Goal: Task Accomplishment & Management: Manage account settings

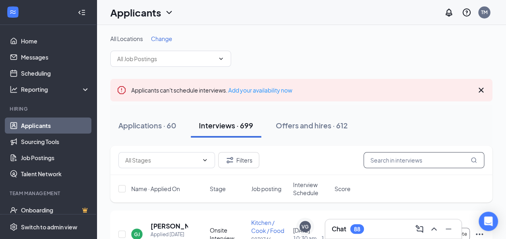
click at [411, 157] on input "text" at bounding box center [424, 160] width 121 height 16
click at [411, 157] on input "e" at bounding box center [424, 160] width 121 height 16
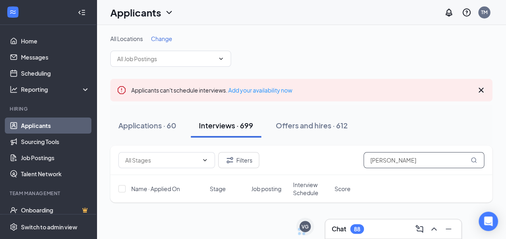
type input "[PERSON_NAME]"
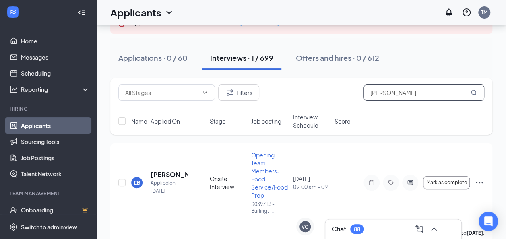
scroll to position [81, 0]
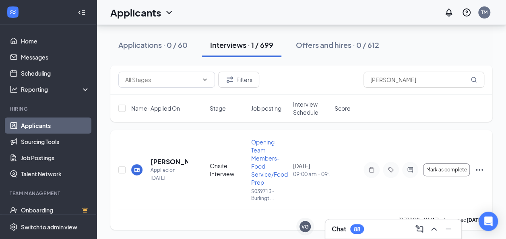
click at [479, 169] on icon "Ellipses" at bounding box center [479, 170] width 7 height 2
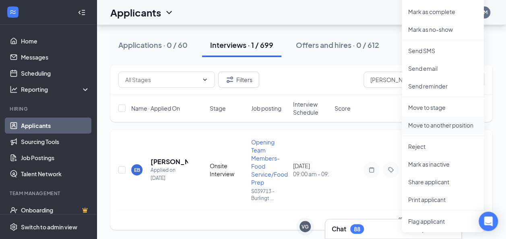
click at [440, 125] on p "Move to another position" at bounding box center [442, 125] width 69 height 8
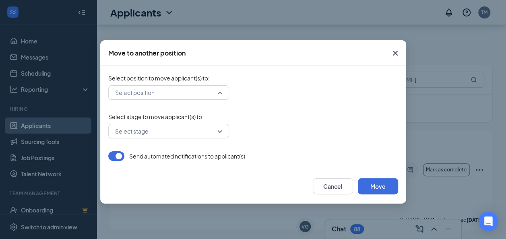
click at [227, 92] on div "Select position" at bounding box center [168, 92] width 121 height 14
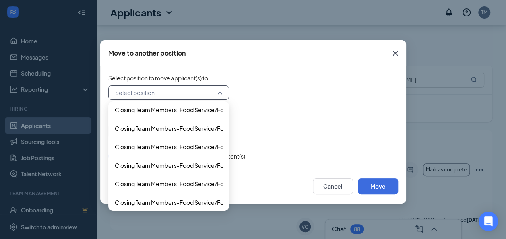
scroll to position [306, 0]
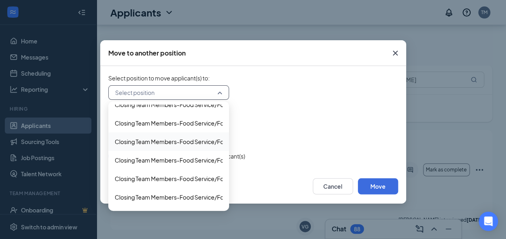
drag, startPoint x: 225, startPoint y: 205, endPoint x: 222, endPoint y: 142, distance: 62.9
click at [222, 142] on div "Closing Team Members-Food Service/Food Prep (S039740 - [PERSON_NAME], [GEOGRAPH…" at bounding box center [168, 141] width 121 height 19
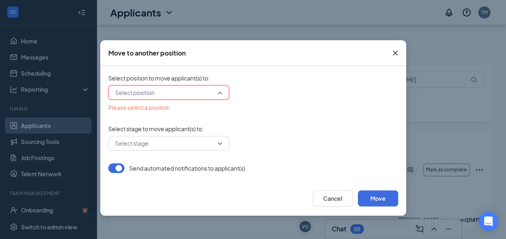
click at [217, 89] on input "search" at bounding box center [165, 93] width 105 height 14
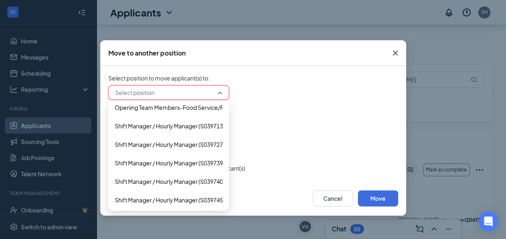
scroll to position [1050, 0]
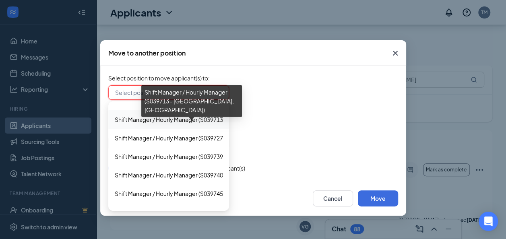
click at [159, 121] on span "Shift Manager / Hourly Manager (S039713 - [GEOGRAPHIC_DATA], [GEOGRAPHIC_DATA])" at bounding box center [232, 119] width 234 height 9
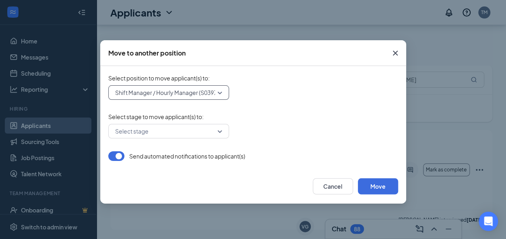
click at [217, 132] on input "search" at bounding box center [165, 131] width 105 height 14
click at [300, 107] on form "Select position to move applicant(s) to : Shift Manager / Hourly Manager (S0397…" at bounding box center [253, 117] width 290 height 87
drag, startPoint x: 380, startPoint y: 191, endPoint x: 371, endPoint y: 188, distance: 9.2
click at [371, 188] on button "Move" at bounding box center [378, 186] width 40 height 16
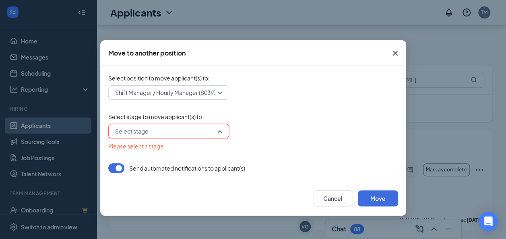
click at [216, 133] on input "search" at bounding box center [165, 131] width 105 height 14
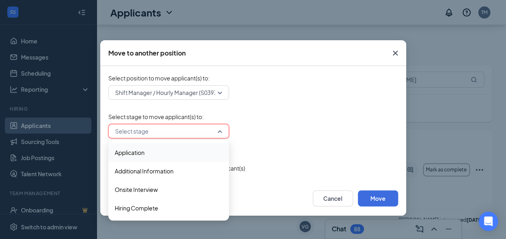
click at [191, 157] on div "Application" at bounding box center [168, 152] width 121 height 19
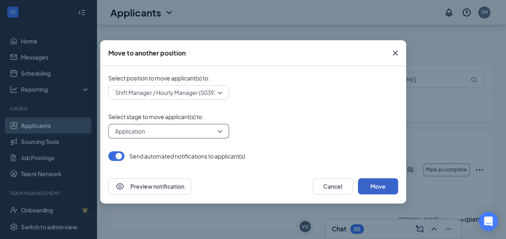
click at [372, 184] on button "Move" at bounding box center [378, 186] width 40 height 16
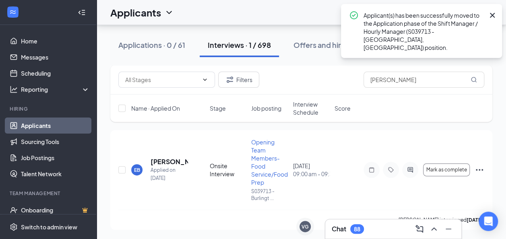
scroll to position [53, 0]
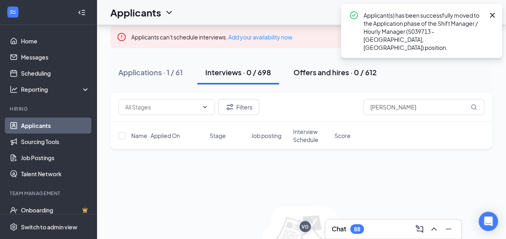
click at [310, 76] on div "Offers and hires · 0 / 612" at bounding box center [334, 72] width 83 height 10
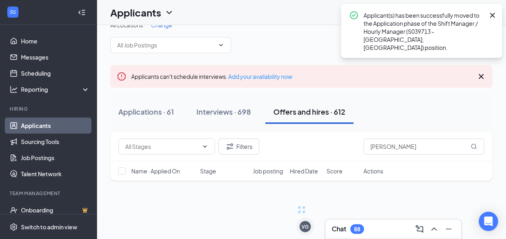
scroll to position [53, 0]
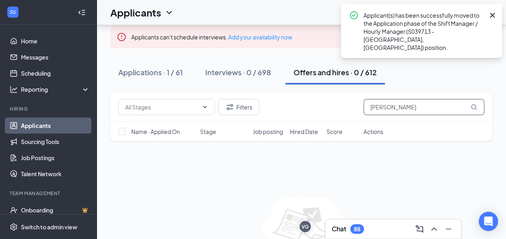
click at [471, 109] on icon "MagnifyingGlass" at bounding box center [474, 107] width 6 height 6
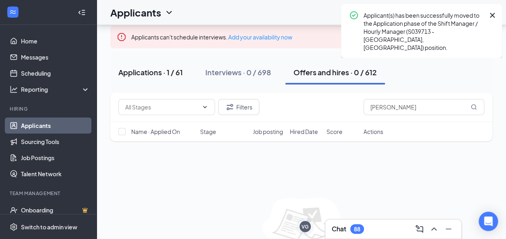
click at [173, 77] on button "Applications · 1 / 61" at bounding box center [150, 72] width 81 height 24
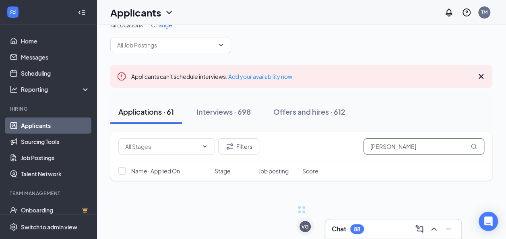
scroll to position [51, 0]
